Goal: Task Accomplishment & Management: Use online tool/utility

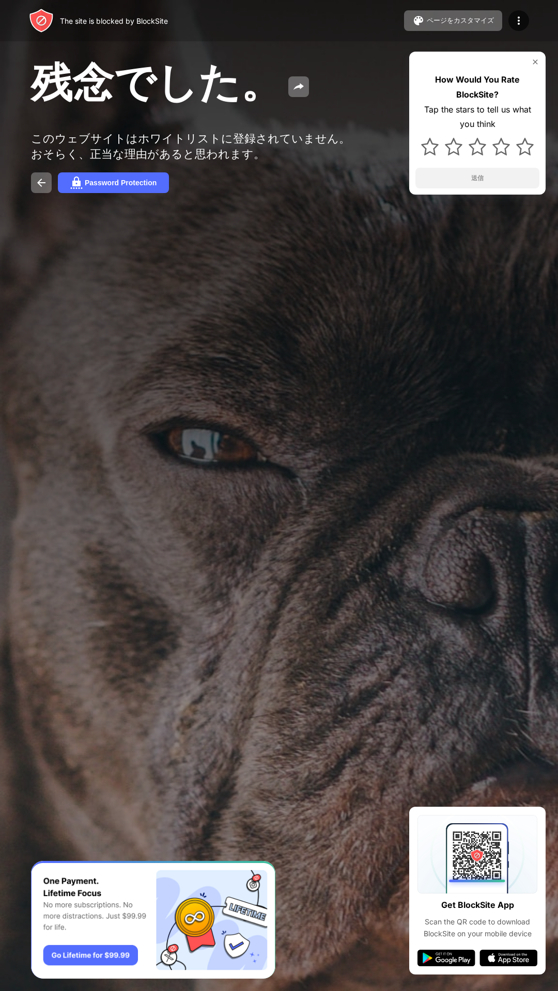
click at [476, 243] on div "残念でした。 このウェブサイトはホワイトリストに登録されていません。おそらく、正当な理由があると思われます。 Password Protection How …" at bounding box center [279, 124] width 558 height 249
click at [532, 62] on img at bounding box center [535, 62] width 8 height 8
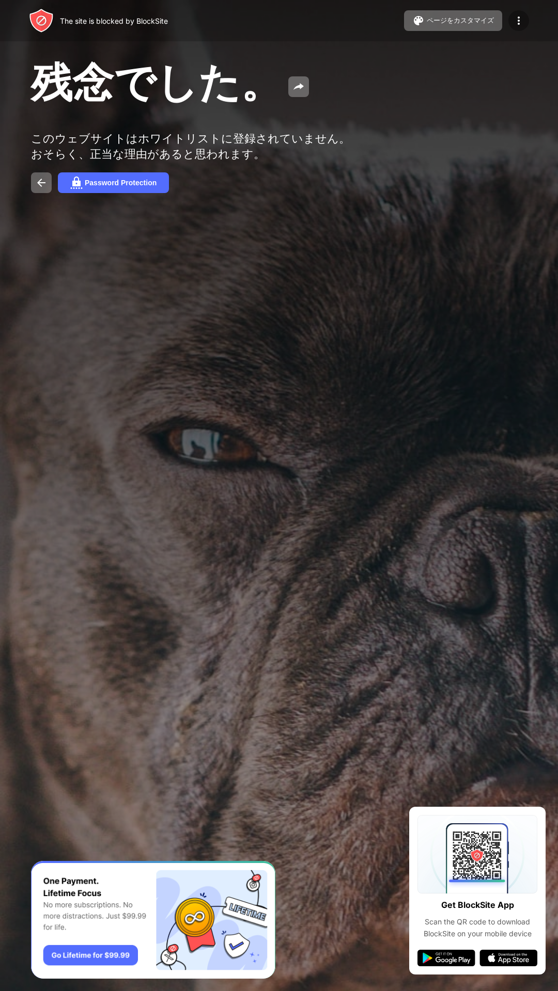
click at [513, 29] on div at bounding box center [518, 20] width 21 height 21
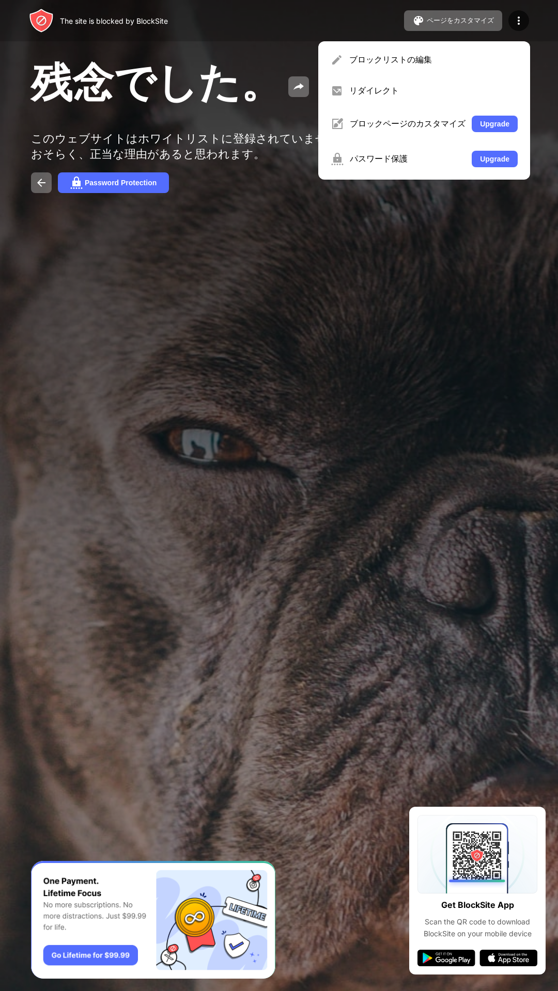
click at [408, 249] on div "残念でした。 このウェブサイトはホワイトリストに登録されていません。おそらく、正当な理由があると思われます。 Password Protection" at bounding box center [279, 124] width 558 height 249
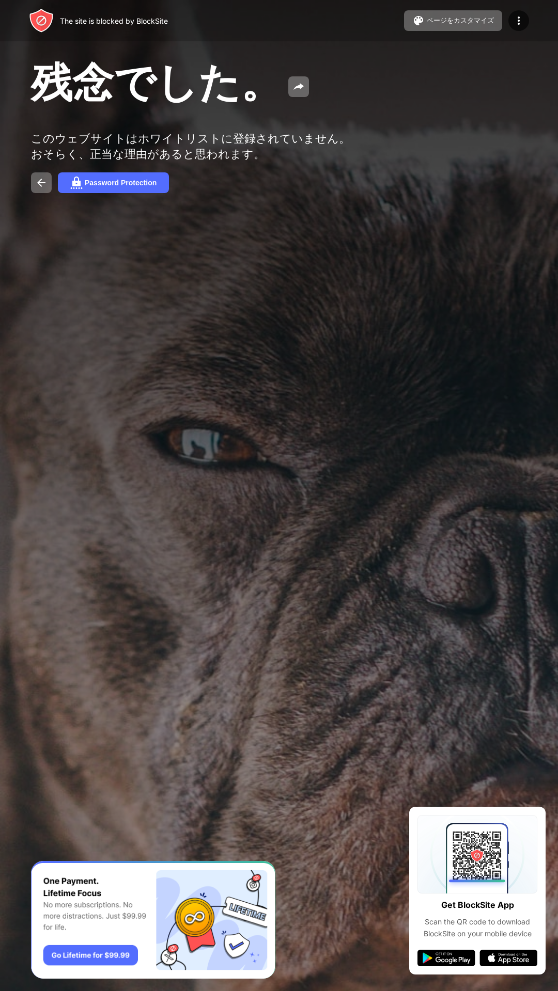
click at [438, 525] on div at bounding box center [279, 495] width 558 height 991
click at [288, 93] on button at bounding box center [298, 86] width 21 height 21
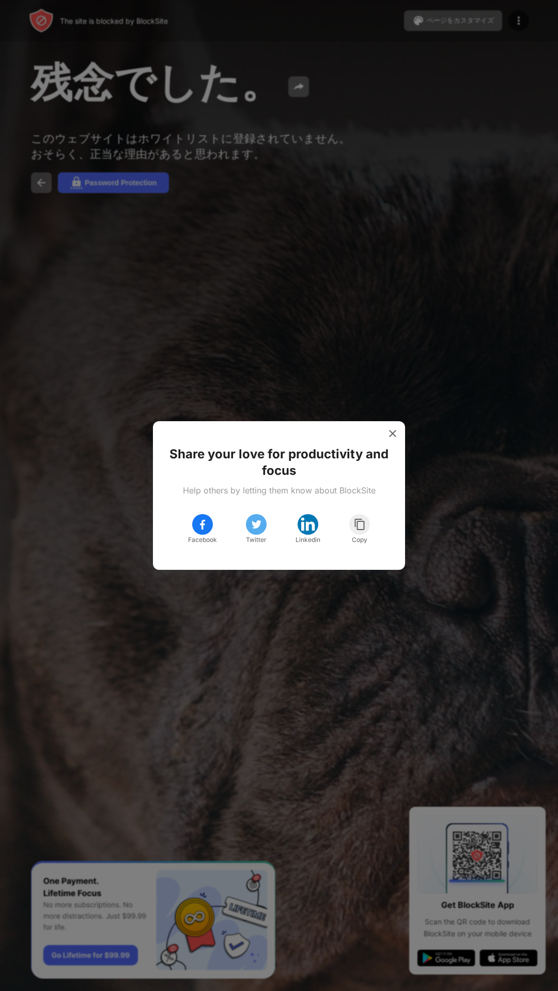
click at [391, 428] on div at bounding box center [392, 433] width 17 height 17
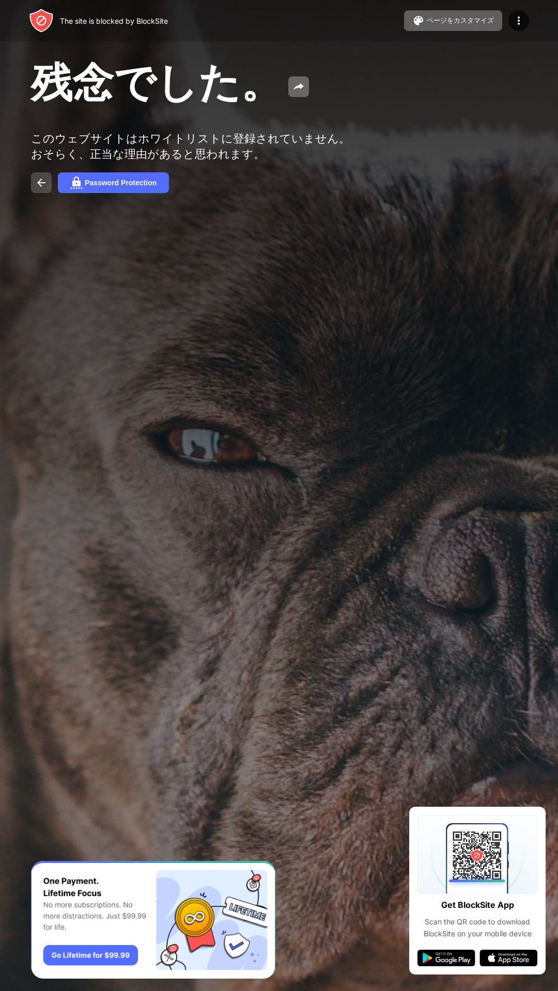
click at [44, 186] on img at bounding box center [41, 183] width 12 height 12
click at [45, 183] on img at bounding box center [41, 183] width 12 height 12
click at [359, 128] on div "残念でした。 このウェブサイトはホワイトリストに登録されていません。おそらく、正当な理由があると思われます。 Password Protection" at bounding box center [279, 124] width 558 height 249
click at [514, 26] on img at bounding box center [518, 20] width 12 height 12
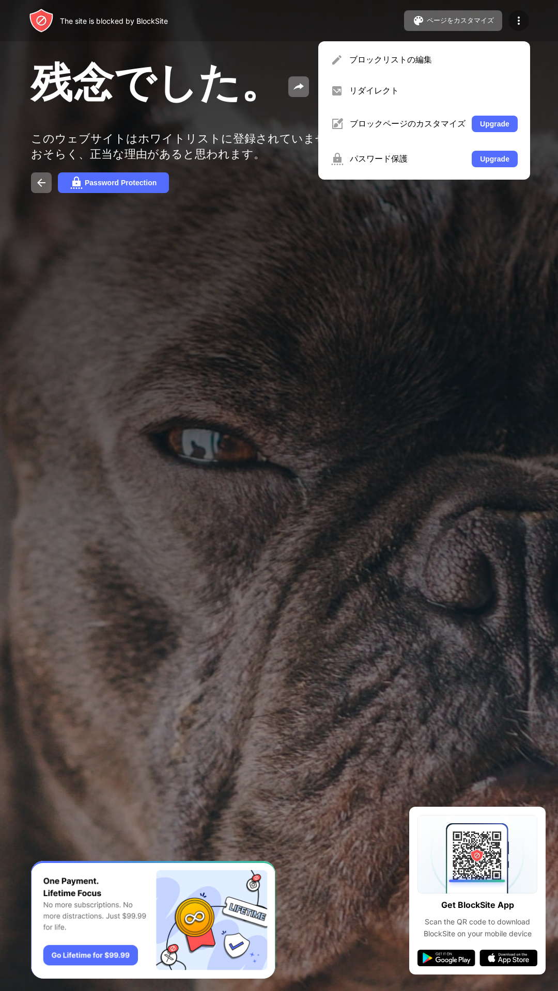
click at [513, 17] on img at bounding box center [518, 20] width 12 height 12
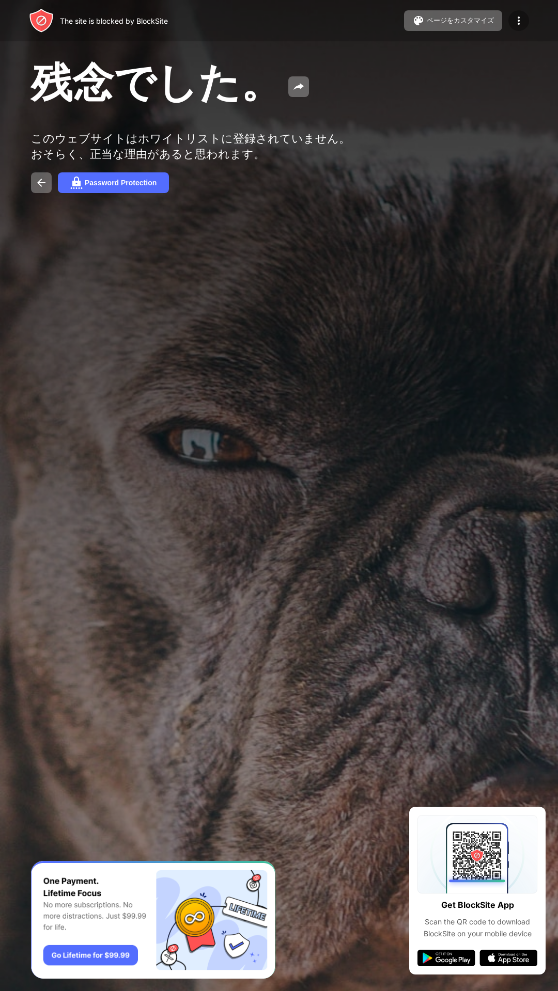
click at [512, 25] on img at bounding box center [518, 20] width 12 height 12
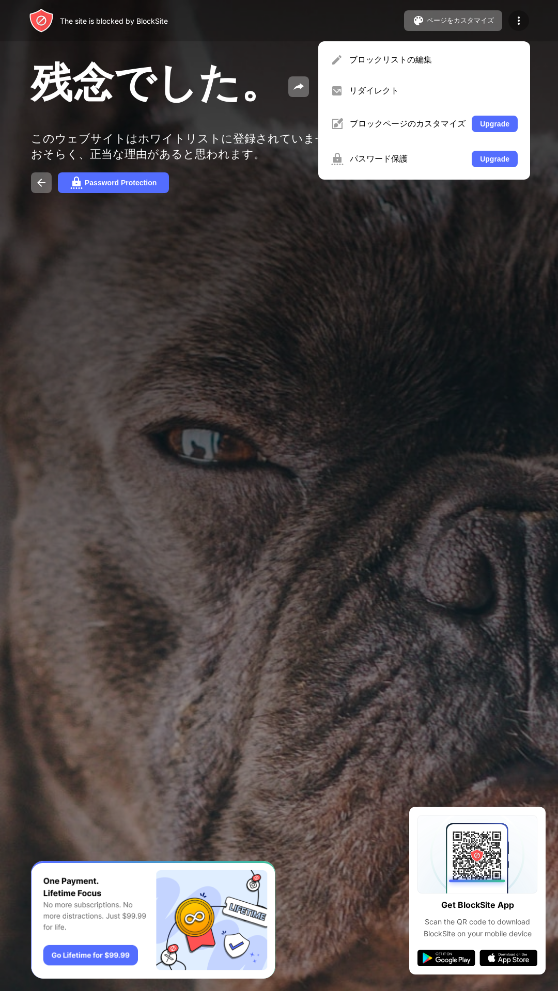
click at [519, 21] on img at bounding box center [518, 20] width 12 height 12
